Goal: Task Accomplishment & Management: Complete application form

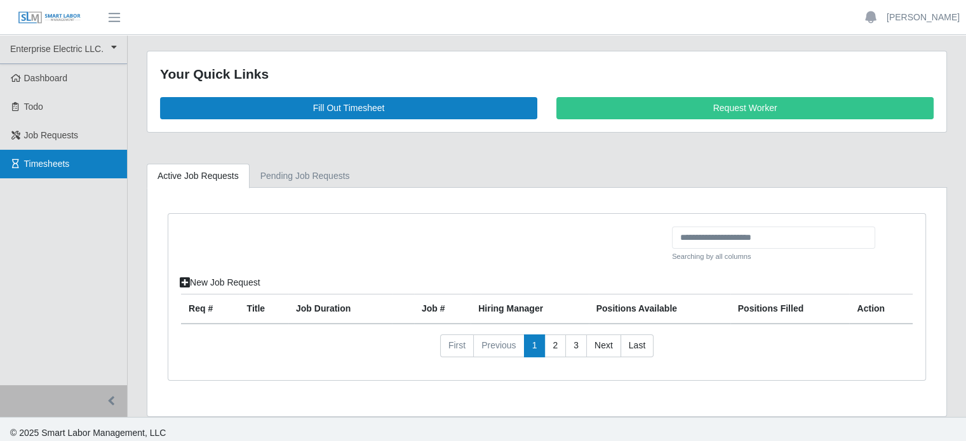
click at [51, 163] on span "Timesheets" at bounding box center [47, 164] width 46 height 10
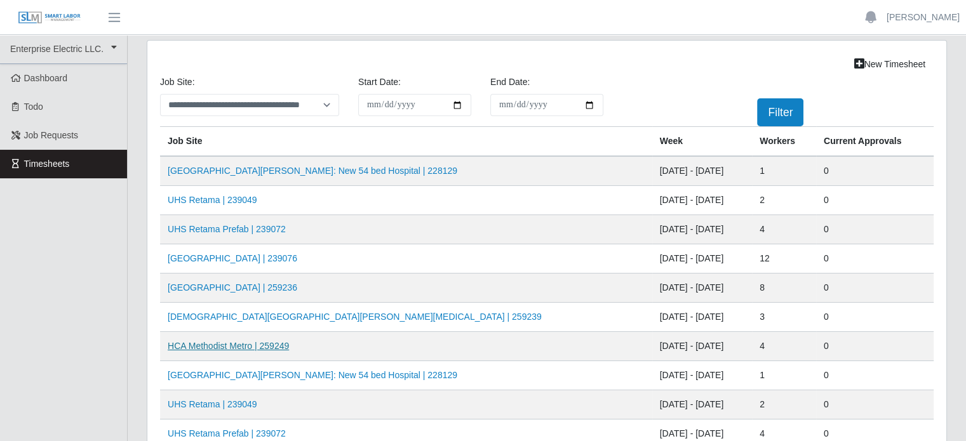
click at [265, 347] on link "HCA Methodist Metro | 259249" at bounding box center [228, 346] width 121 height 10
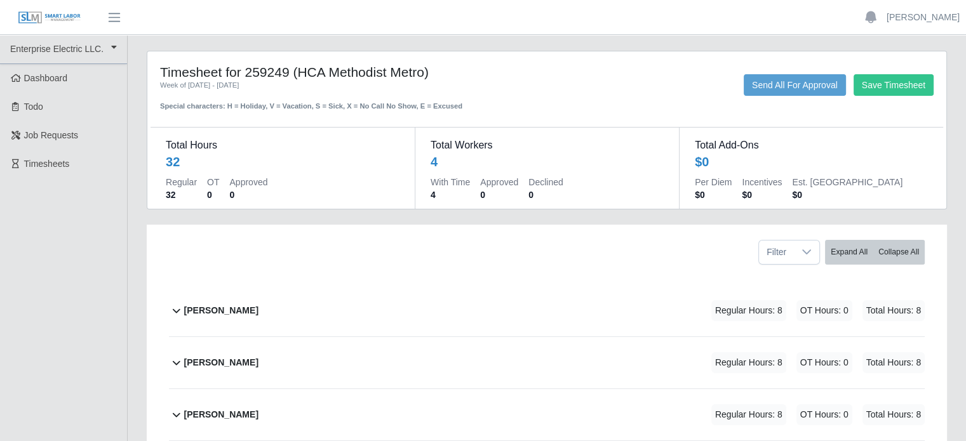
click at [239, 312] on b "[PERSON_NAME]" at bounding box center [221, 310] width 74 height 13
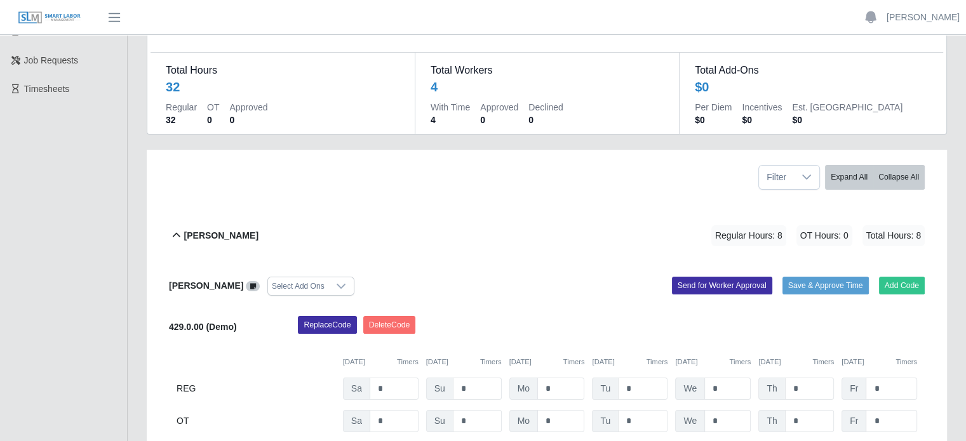
scroll to position [191, 0]
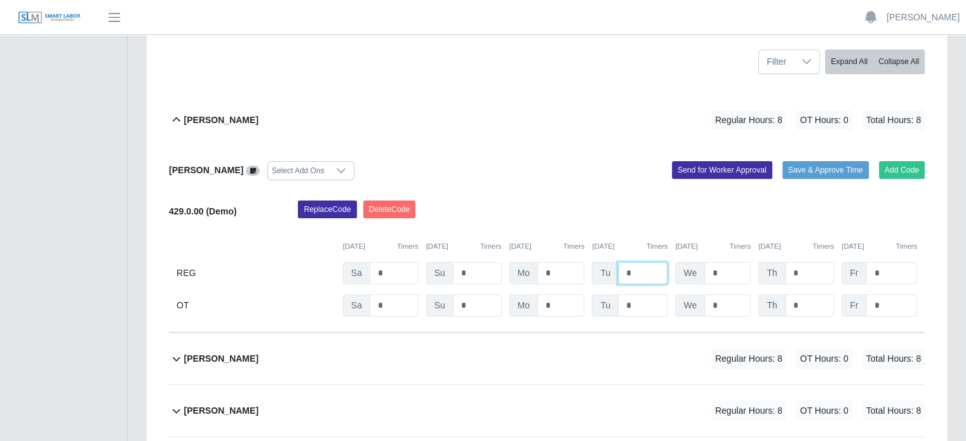
drag, startPoint x: 632, startPoint y: 271, endPoint x: 607, endPoint y: 265, distance: 25.9
click at [607, 265] on div "Tu *" at bounding box center [630, 273] width 76 height 22
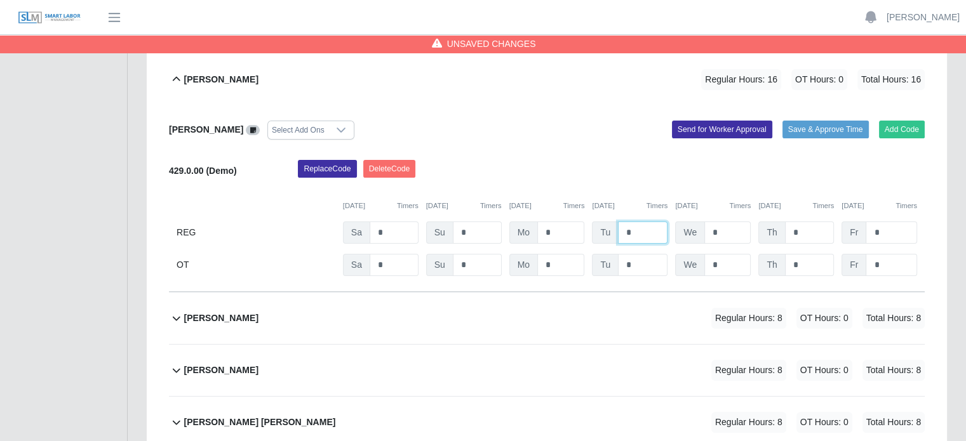
scroll to position [254, 0]
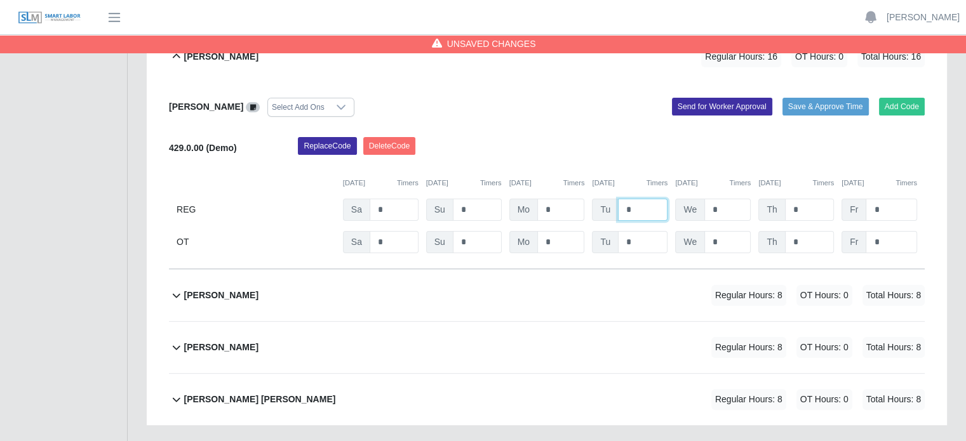
type input "*"
click at [197, 289] on b "Marlon Mejia" at bounding box center [221, 295] width 74 height 13
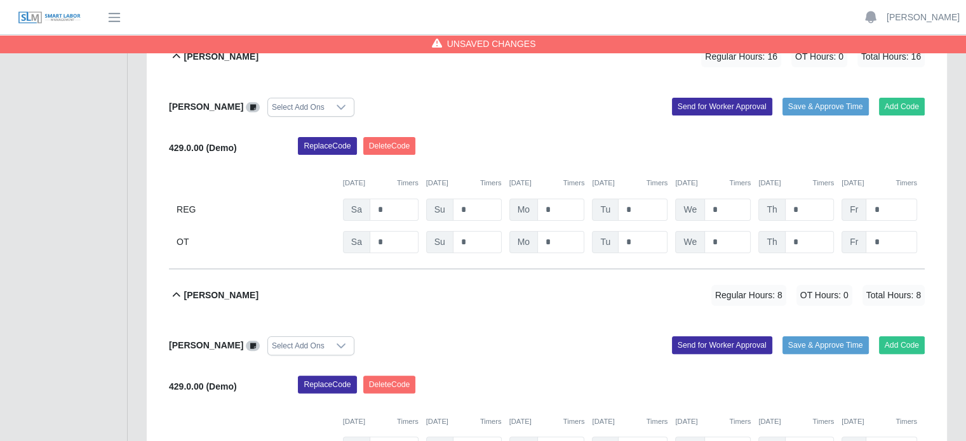
scroll to position [381, 0]
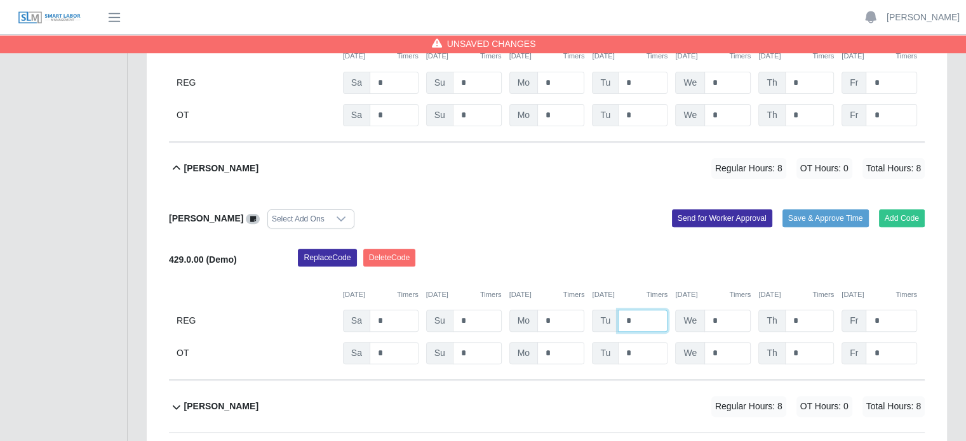
drag, startPoint x: 630, startPoint y: 313, endPoint x: 608, endPoint y: 310, distance: 22.5
click at [613, 311] on div "Tu *" at bounding box center [630, 321] width 76 height 22
type input "*"
click at [211, 403] on b "Pablo Hernandez" at bounding box center [221, 406] width 74 height 13
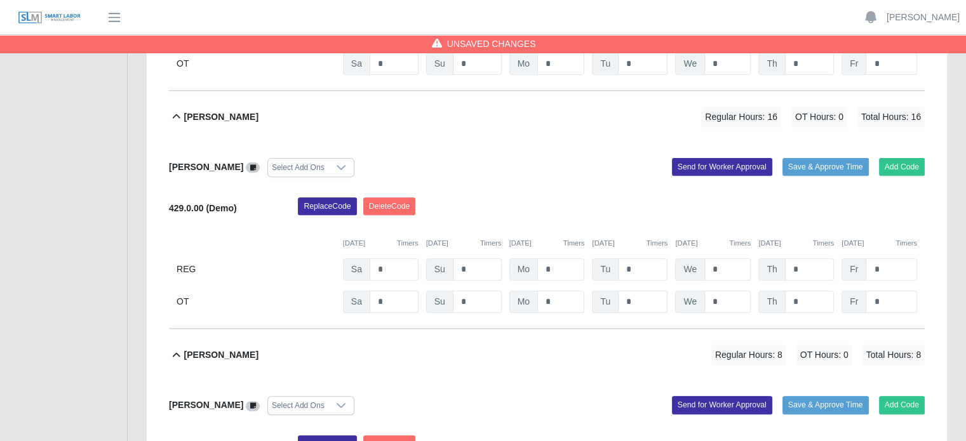
scroll to position [508, 0]
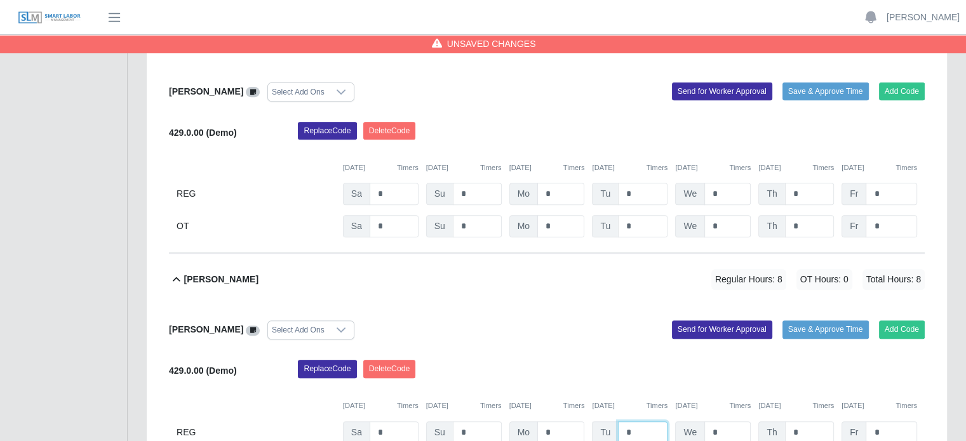
drag, startPoint x: 633, startPoint y: 430, endPoint x: 608, endPoint y: 422, distance: 26.1
click at [608, 422] on div "Tu *" at bounding box center [630, 433] width 76 height 22
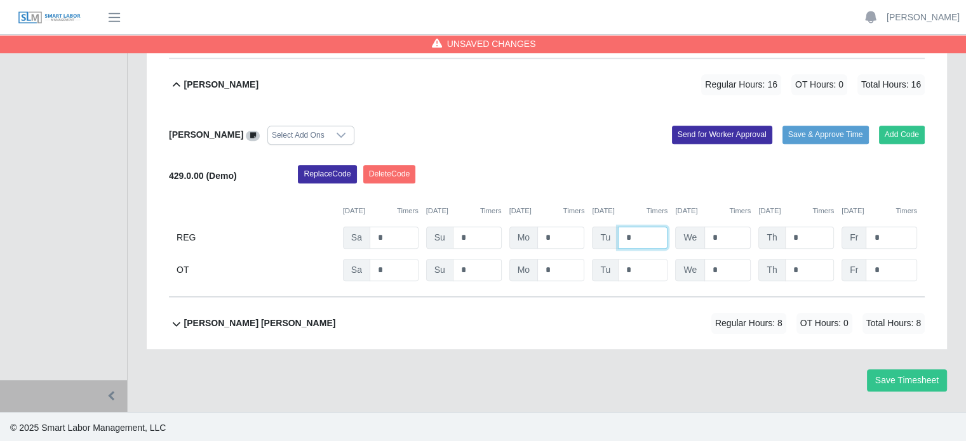
type input "*"
click at [250, 323] on b "Victor Francisco Garcias Perez" at bounding box center [260, 323] width 152 height 13
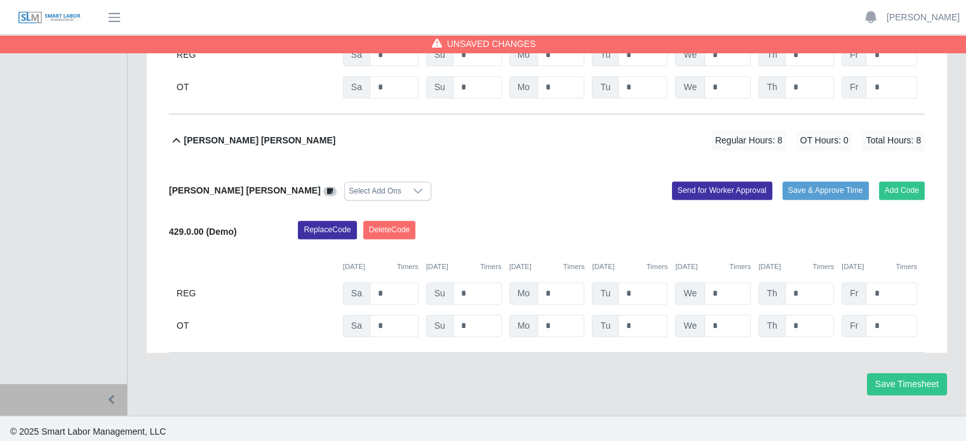
scroll to position [889, 0]
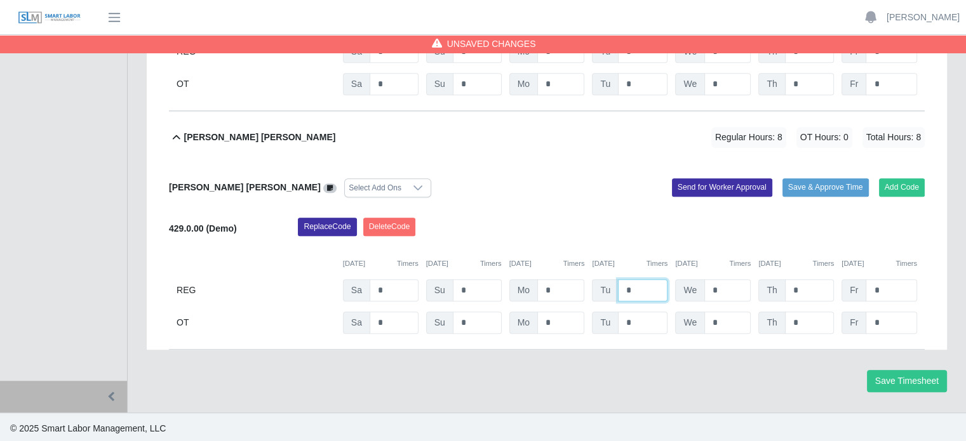
drag, startPoint x: 635, startPoint y: 286, endPoint x: 597, endPoint y: 283, distance: 38.3
click at [596, 283] on div "Tu *" at bounding box center [630, 290] width 76 height 22
type input "*"
click at [900, 373] on button "Save Timesheet" at bounding box center [907, 381] width 80 height 22
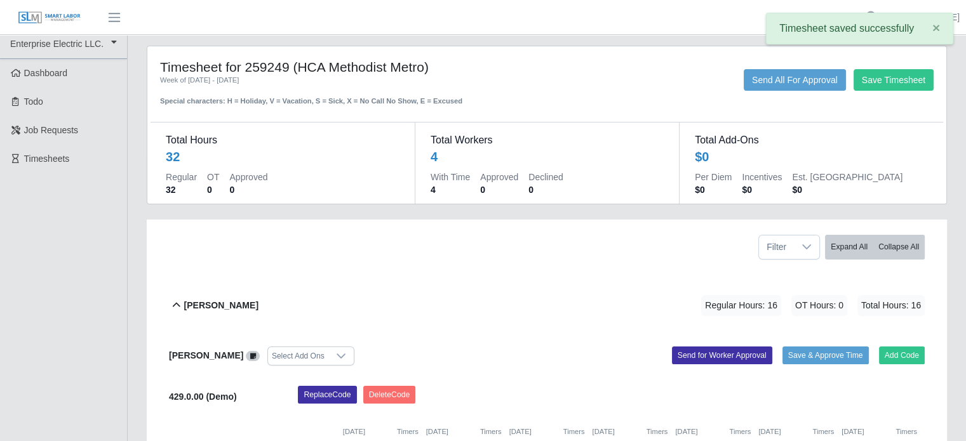
scroll to position [0, 0]
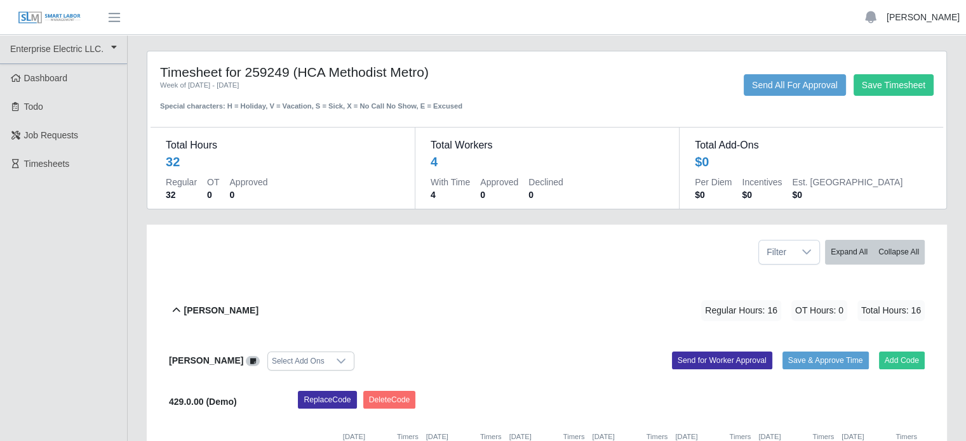
click at [940, 15] on link "[PERSON_NAME]" at bounding box center [922, 17] width 73 height 13
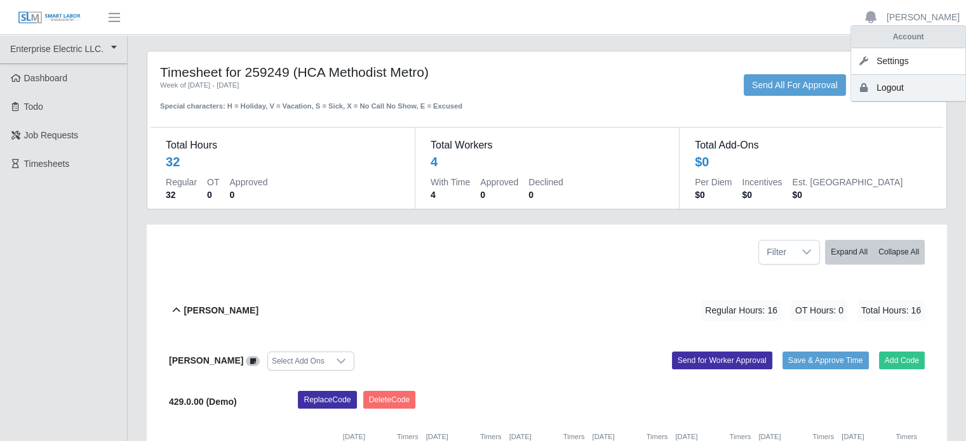
click at [897, 91] on link "Logout" at bounding box center [908, 88] width 114 height 27
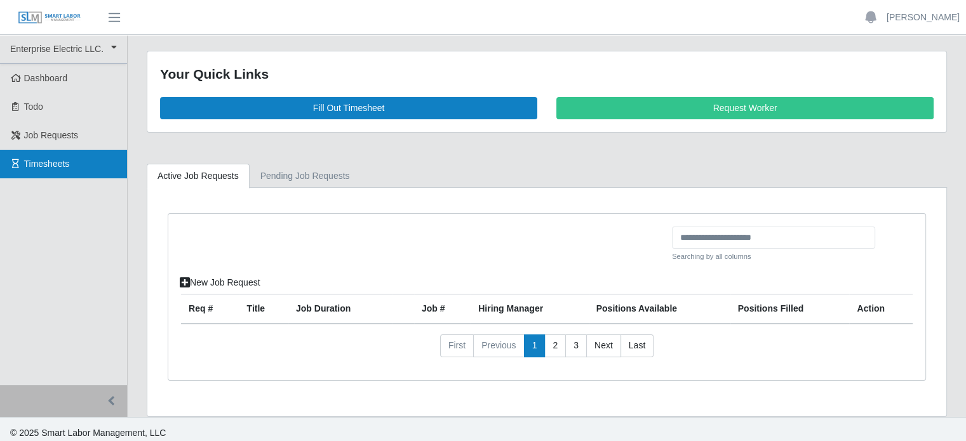
click at [43, 156] on link "Timesheets" at bounding box center [63, 164] width 127 height 29
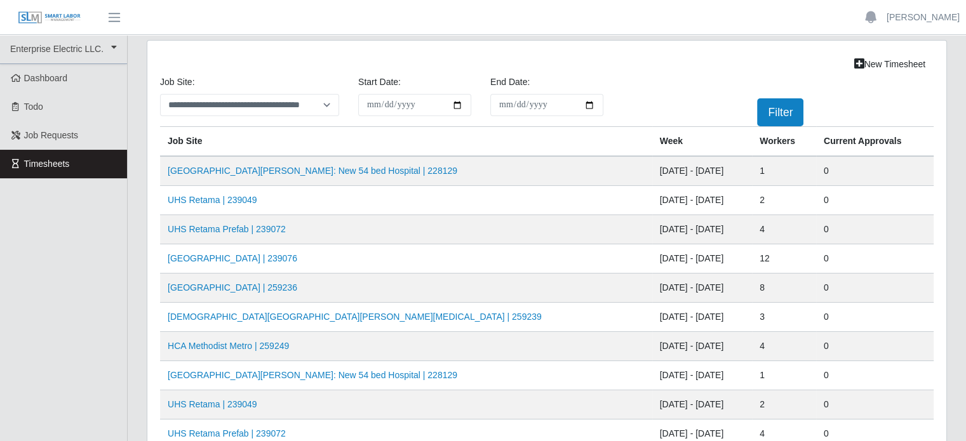
drag, startPoint x: 0, startPoint y: 0, endPoint x: 975, endPoint y: 116, distance: 981.7
drag, startPoint x: 975, startPoint y: 116, endPoint x: 375, endPoint y: 170, distance: 601.8
click at [375, 170] on link "[GEOGRAPHIC_DATA][PERSON_NAME]: New 54 bed Hospital | 228129" at bounding box center [313, 171] width 290 height 10
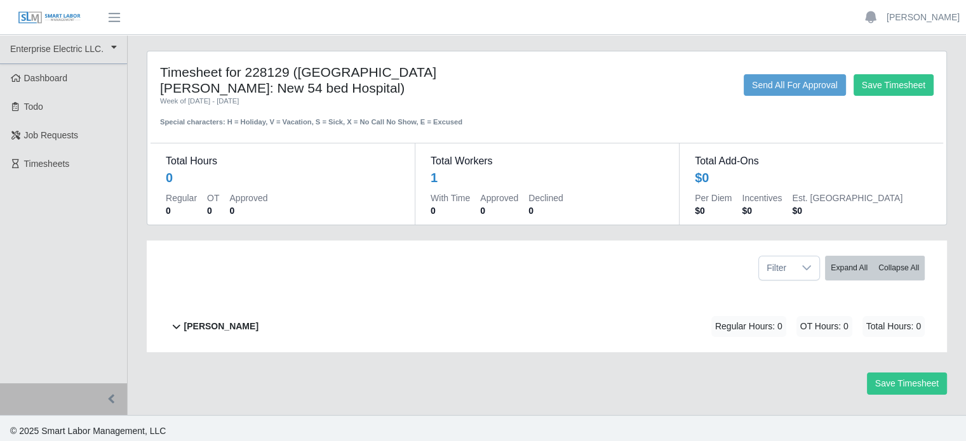
drag, startPoint x: 161, startPoint y: 68, endPoint x: 329, endPoint y: 84, distance: 168.5
click at [329, 84] on h4 "Timesheet for 228129 ([GEOGRAPHIC_DATA][PERSON_NAME]: New 54 bed Hospital)" at bounding box center [315, 80] width 311 height 32
copy h4 "Timesheet for 228129 ([GEOGRAPHIC_DATA][PERSON_NAME]: New 54 bed Hospital)"
click at [58, 161] on span "Timesheets" at bounding box center [47, 164] width 46 height 10
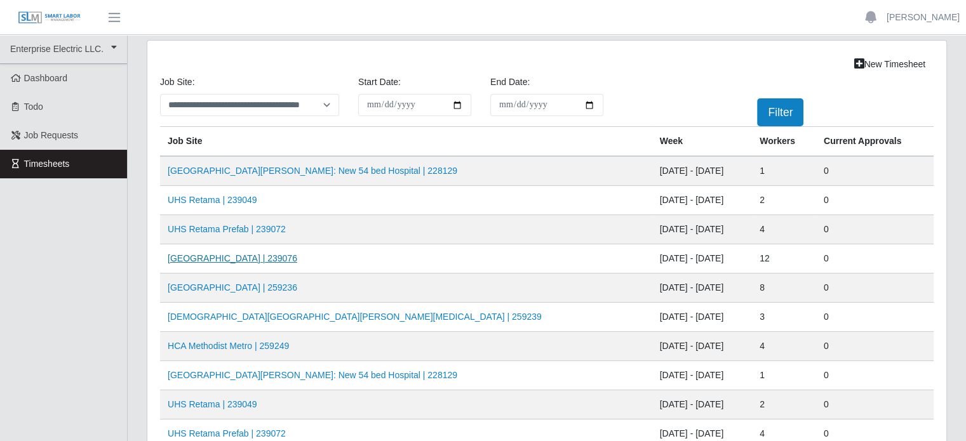
click at [208, 257] on link "Midland Memorial INFILL | 239076" at bounding box center [233, 258] width 130 height 10
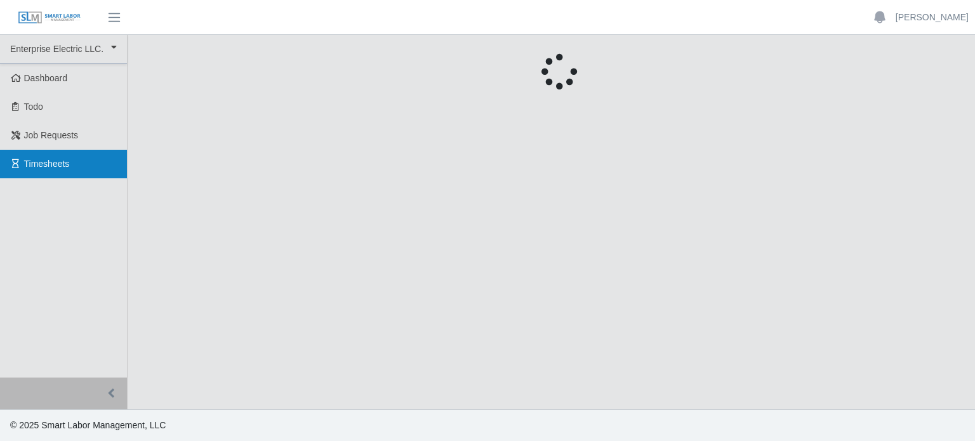
click at [48, 159] on span "Timesheets" at bounding box center [47, 164] width 46 height 10
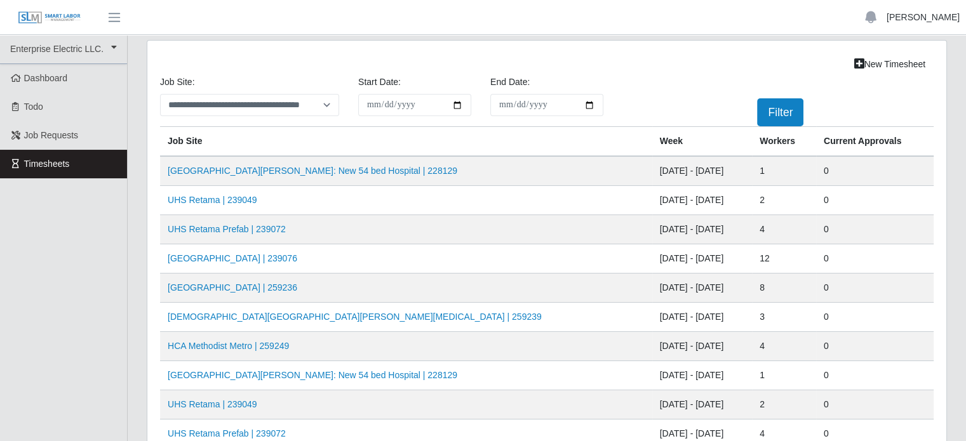
click at [932, 15] on link "[PERSON_NAME]" at bounding box center [922, 17] width 73 height 13
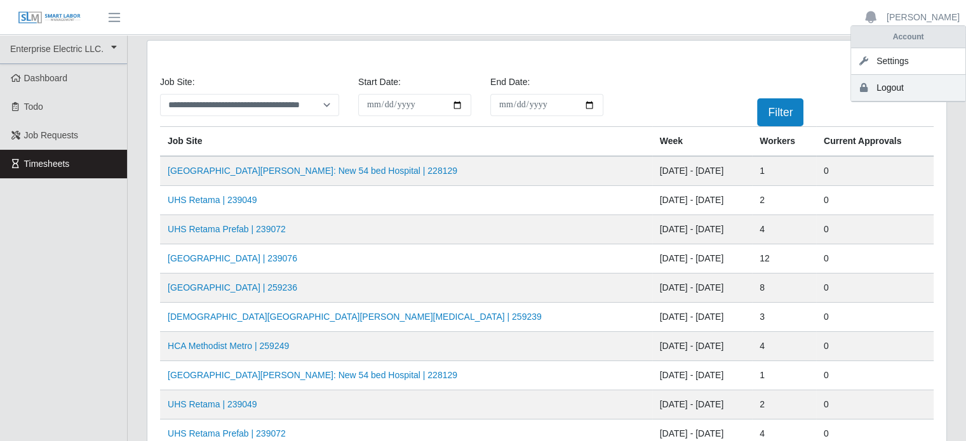
click at [897, 87] on link "Logout" at bounding box center [908, 88] width 114 height 27
